Goal: Navigation & Orientation: Find specific page/section

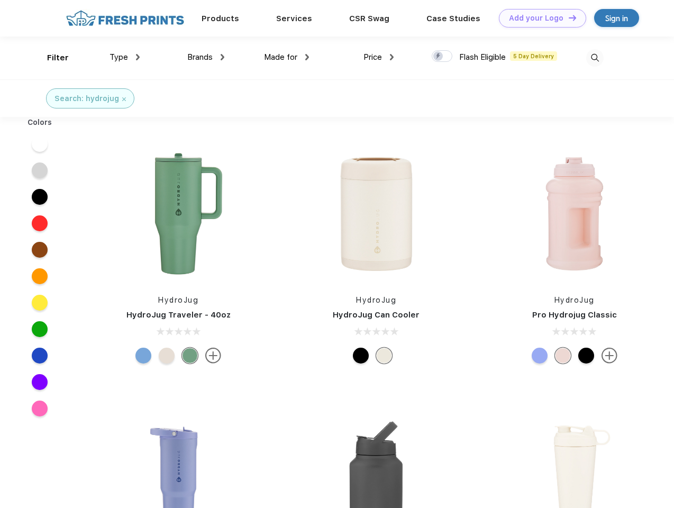
click at [539, 18] on link "Add your Logo Design Tool" at bounding box center [542, 18] width 87 height 19
click at [0, 0] on div "Design Tool" at bounding box center [0, 0] width 0 height 0
click at [568, 17] on link "Add your Logo Design Tool" at bounding box center [542, 18] width 87 height 19
click at [51, 58] on div "Filter" at bounding box center [58, 58] width 22 height 12
click at [125, 57] on span "Type" at bounding box center [119, 57] width 19 height 10
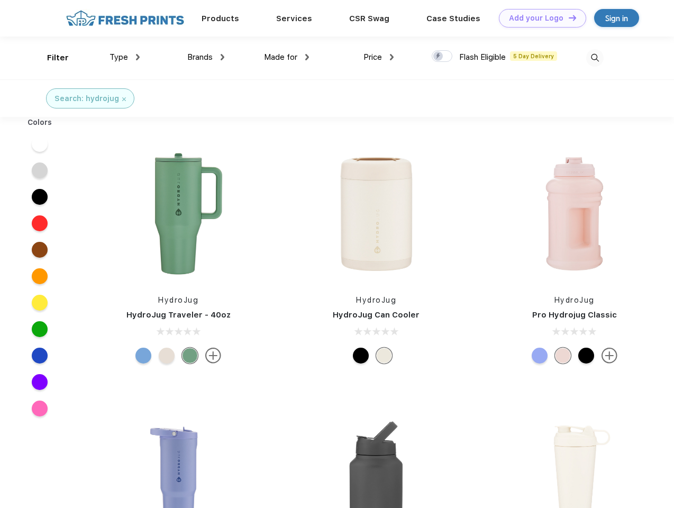
click at [206, 57] on span "Brands" at bounding box center [199, 57] width 25 height 10
click at [287, 57] on span "Made for" at bounding box center [280, 57] width 33 height 10
click at [379, 57] on span "Price" at bounding box center [373, 57] width 19 height 10
click at [443, 57] on div at bounding box center [442, 56] width 21 height 12
click at [439, 57] on input "checkbox" at bounding box center [435, 53] width 7 height 7
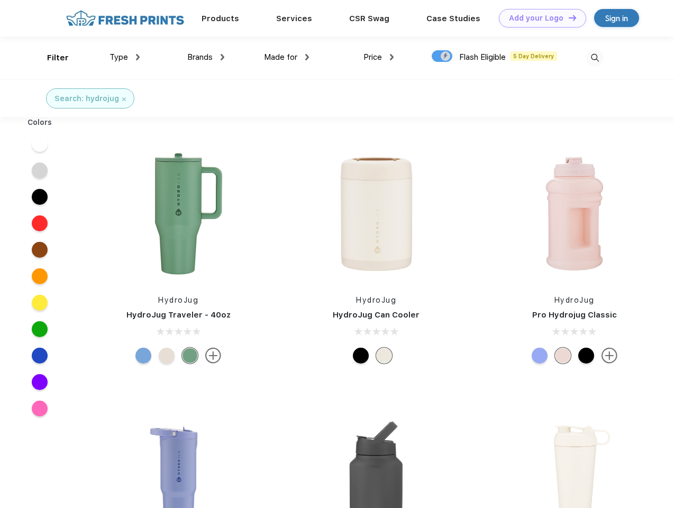
click at [595, 58] on img at bounding box center [595, 57] width 17 height 17
